Goal: Communication & Community: Answer question/provide support

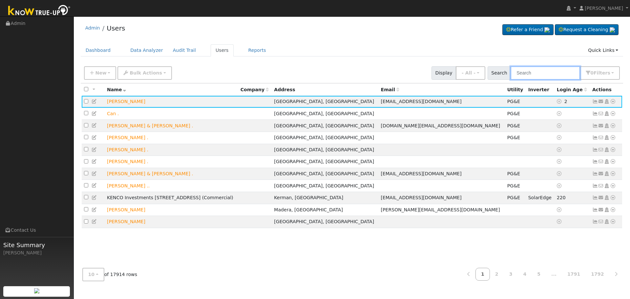
click at [532, 73] on input "text" at bounding box center [546, 72] width 70 height 13
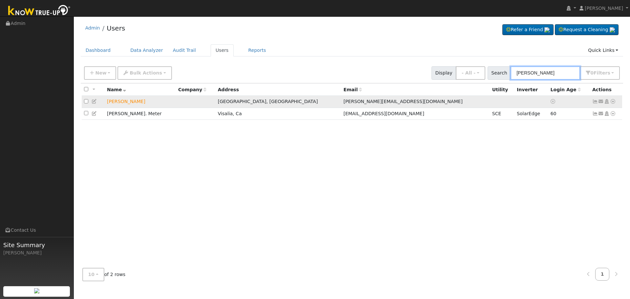
type input "[PERSON_NAME]"
click at [600, 103] on icon at bounding box center [602, 101] width 6 height 5
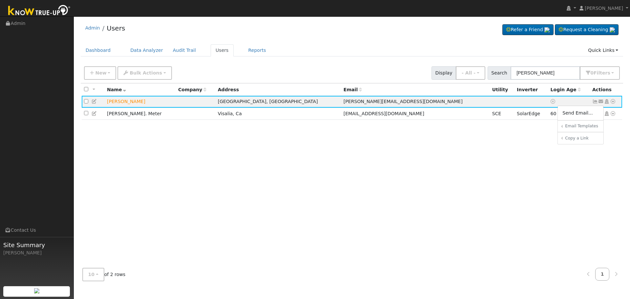
click at [310, 33] on div "Admin Users Refer a Friend Request a Cleaning" at bounding box center [352, 30] width 543 height 20
drag, startPoint x: 564, startPoint y: 76, endPoint x: 397, endPoint y: 69, distance: 167.2
click at [397, 69] on div "New Add User Quick Add Quick Connect Quick Convert Lead Bulk Actions Send Email…" at bounding box center [352, 72] width 539 height 16
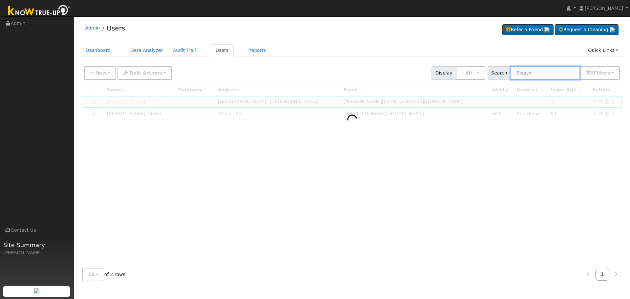
click at [533, 73] on input "text" at bounding box center [546, 72] width 70 height 13
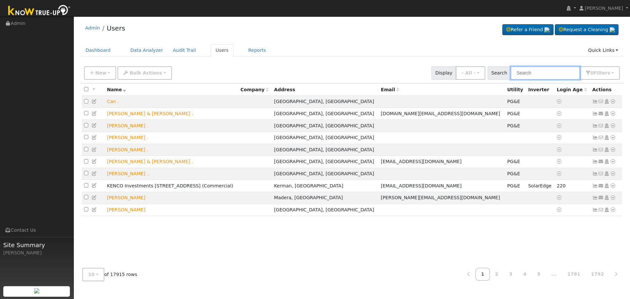
paste input "[PERSON_NAME]"
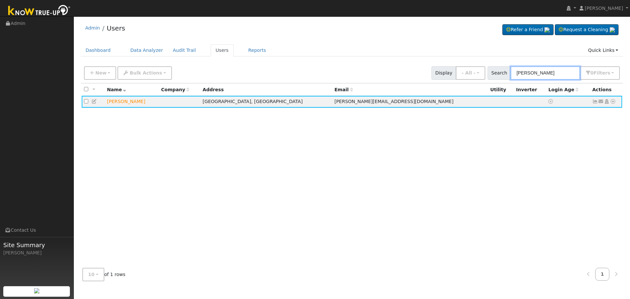
type input "[PERSON_NAME]"
click at [599, 100] on icon at bounding box center [602, 101] width 6 height 5
click at [586, 111] on link "Send Email..." at bounding box center [581, 112] width 46 height 9
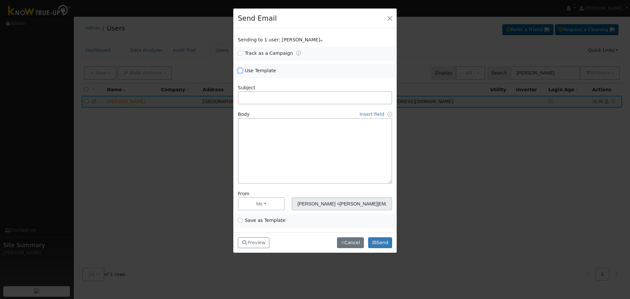
click at [238, 70] on input "Use Template" at bounding box center [240, 70] width 5 height 5
checkbox input "true"
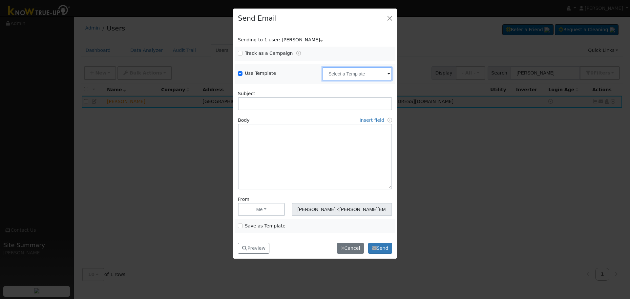
click at [380, 77] on input "text" at bounding box center [358, 73] width 70 height 13
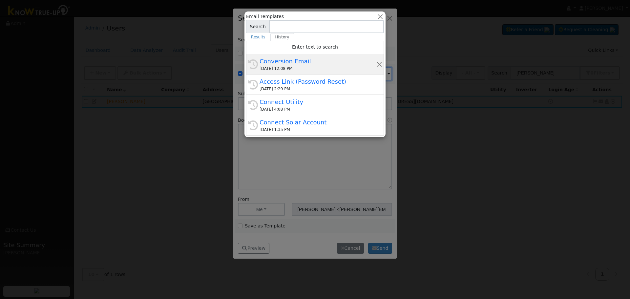
click at [277, 62] on div "Conversion Email" at bounding box center [318, 61] width 117 height 9
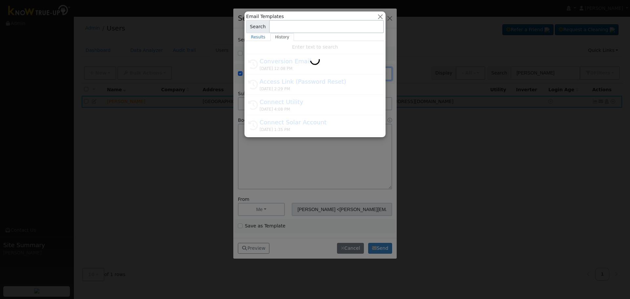
type input "Conversion Email"
type input "Connect Your Utility Account"
type textarea "Dear {user_fname}, The first step is to connect your electric utility account. …"
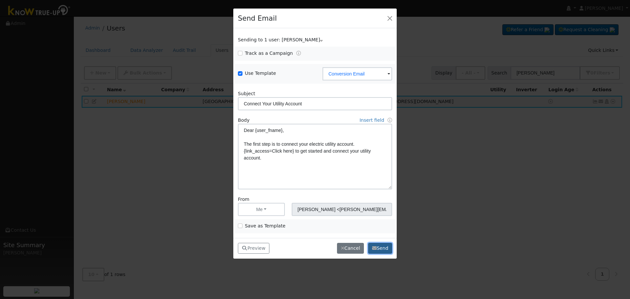
click at [381, 247] on button "Send" at bounding box center [380, 248] width 24 height 11
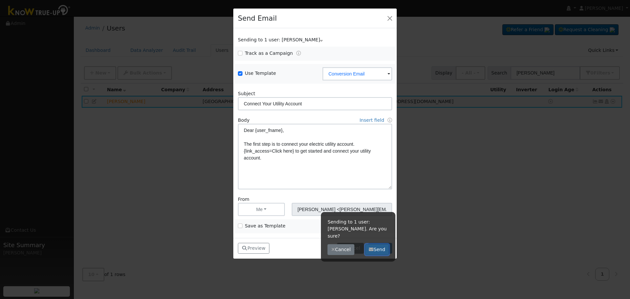
click at [381, 244] on button "Send" at bounding box center [377, 249] width 24 height 11
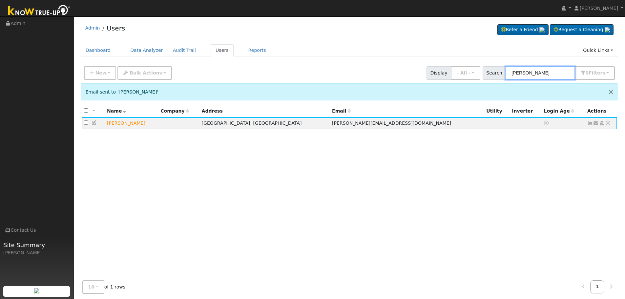
drag, startPoint x: 554, startPoint y: 76, endPoint x: 343, endPoint y: 76, distance: 211.4
click at [359, 79] on div "New Add User Quick Add Quick Connect Quick Convert Lead Bulk Actions Send Email…" at bounding box center [350, 72] width 534 height 16
